Goal: Transaction & Acquisition: Obtain resource

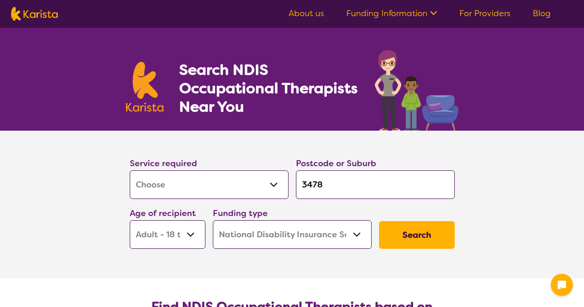
select select "[MEDICAL_DATA]"
select select "AD"
select select "NDIS"
select select "[MEDICAL_DATA]"
select select "AD"
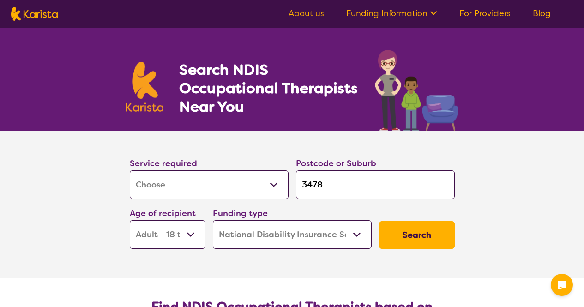
select select "NDIS"
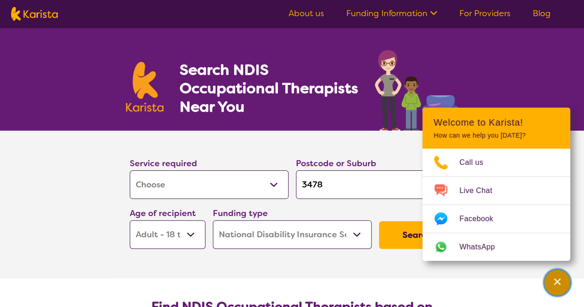
click at [564, 290] on div "Channel Menu" at bounding box center [557, 282] width 18 height 20
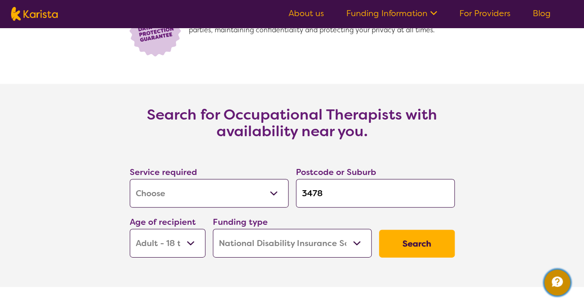
scroll to position [1280, 0]
click at [284, 245] on select "Home Care Package (HCP) National Disability Insurance Scheme (NDIS) I don't know" at bounding box center [292, 243] width 159 height 29
click at [437, 144] on section "Service required Allied Health Assistant Assessment ([MEDICAL_DATA] or [MEDICAL…" at bounding box center [292, 200] width 355 height 122
click at [326, 193] on input "3478" at bounding box center [375, 193] width 159 height 29
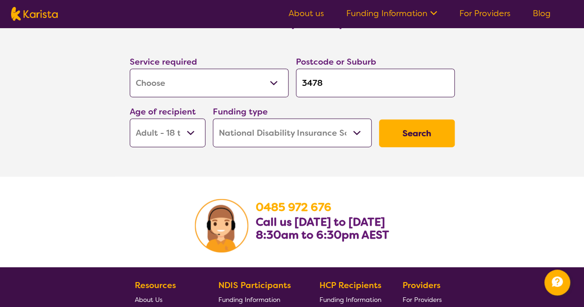
scroll to position [1390, 0]
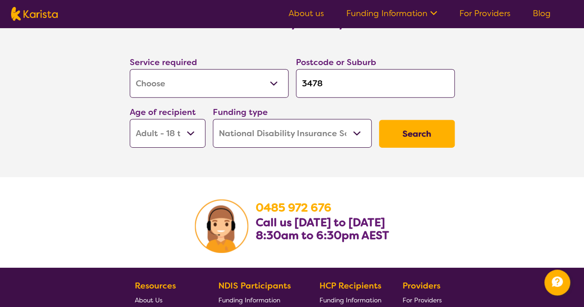
click at [407, 133] on button "Search" at bounding box center [417, 134] width 76 height 28
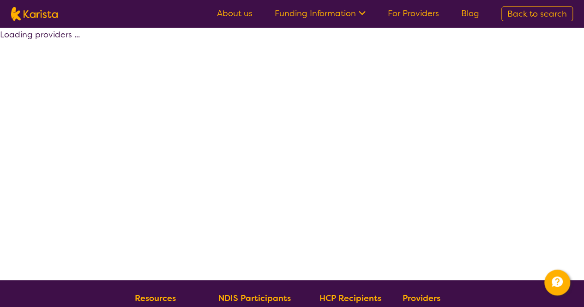
select select "by_score"
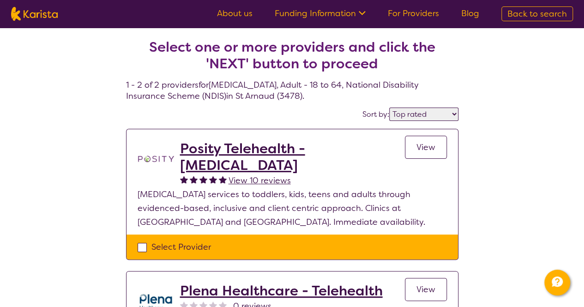
click at [271, 148] on h2 "Posity Telehealth - [MEDICAL_DATA]" at bounding box center [292, 156] width 225 height 33
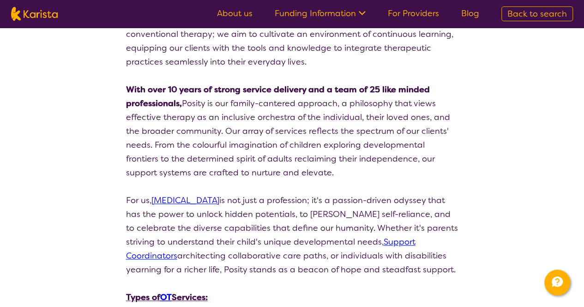
click at [354, 180] on p at bounding box center [292, 187] width 332 height 14
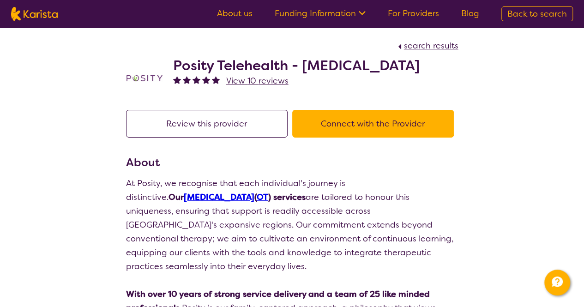
click at [390, 120] on button "Connect with the Provider" at bounding box center [373, 124] width 162 height 28
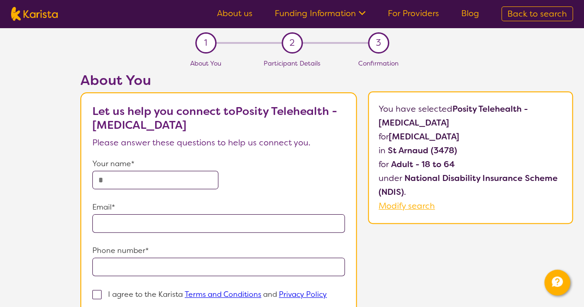
click at [448, 105] on b "Posity Telehealth - [MEDICAL_DATA]" at bounding box center [453, 115] width 149 height 25
drag, startPoint x: 444, startPoint y: 105, endPoint x: 459, endPoint y: 126, distance: 26.0
click at [459, 126] on p "You have selected Posity Telehealth - [MEDICAL_DATA] for [MEDICAL_DATA] in St A…" at bounding box center [471, 157] width 184 height 111
copy b "Posity Telehealth - [MEDICAL_DATA]"
drag, startPoint x: 447, startPoint y: 151, endPoint x: 379, endPoint y: 150, distance: 68.3
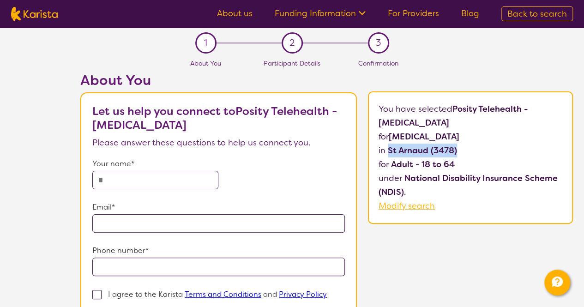
click at [379, 150] on p "in St Arnaud (3478)" at bounding box center [471, 151] width 184 height 14
copy b "St Arnaud (3478)"
click at [391, 161] on b "Adult - 18 to 64" at bounding box center [423, 164] width 64 height 11
